Goal: Transaction & Acquisition: Purchase product/service

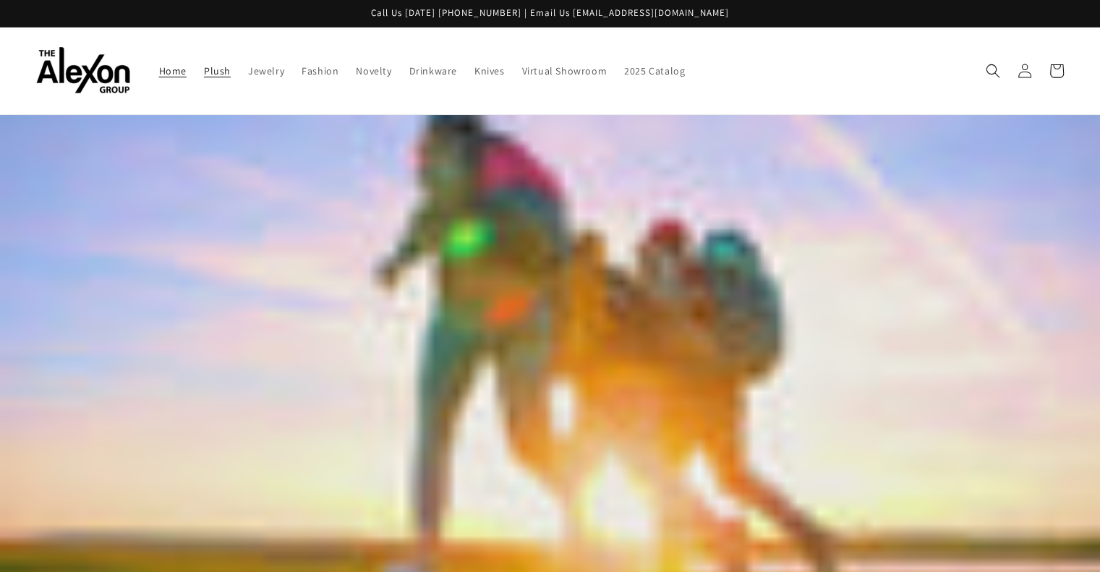
click at [204, 64] on span "Plush" at bounding box center [217, 70] width 27 height 13
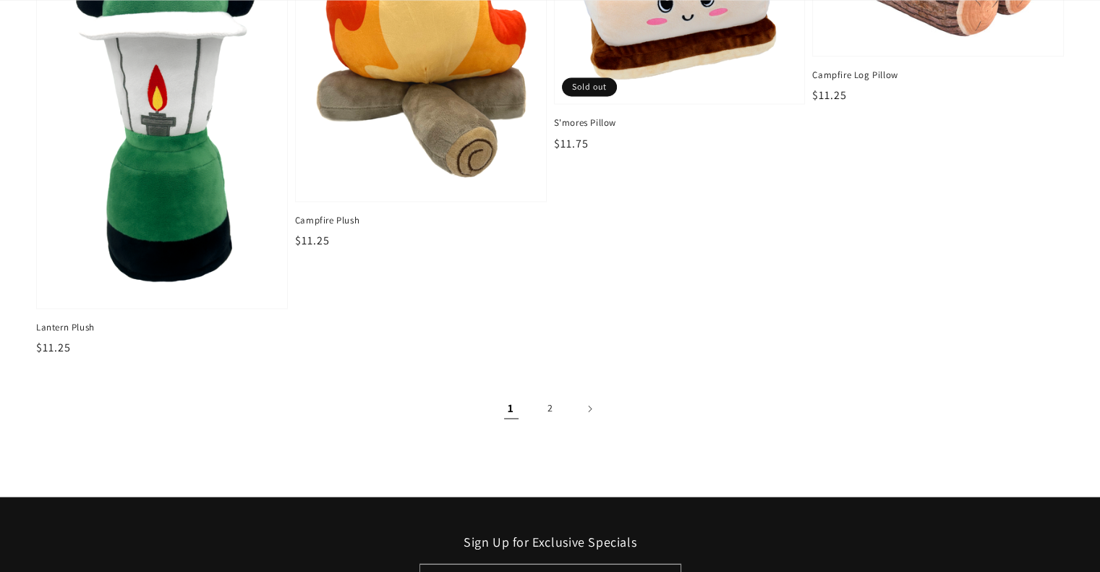
scroll to position [2098, 0]
